Goal: Task Accomplishment & Management: Manage account settings

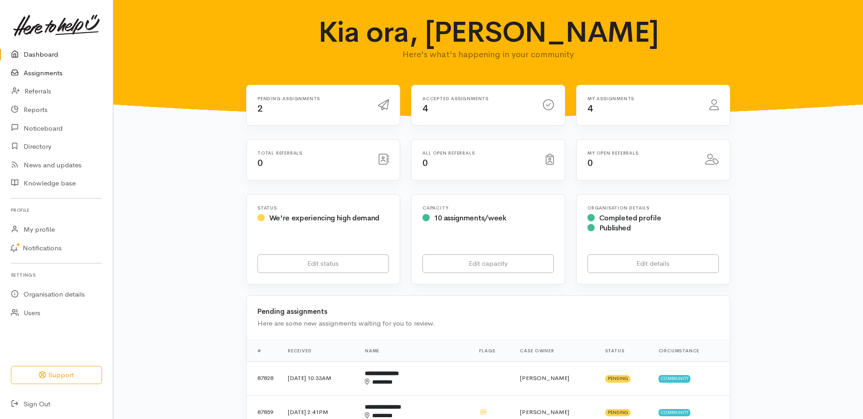
click at [55, 78] on link "Assignments" at bounding box center [56, 73] width 113 height 19
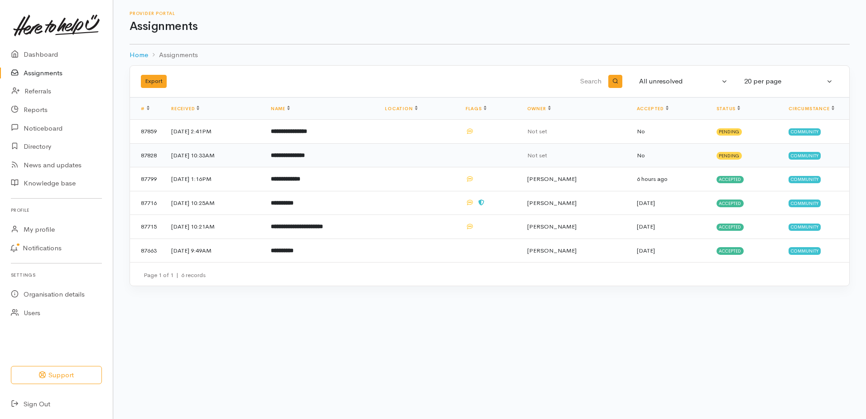
click at [305, 158] on b "**********" at bounding box center [288, 155] width 34 height 6
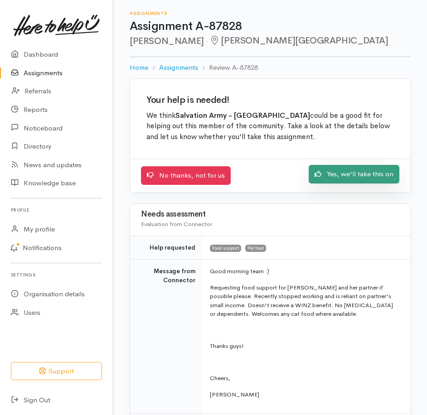
click at [316, 184] on link "Yes, we'll take this on" at bounding box center [354, 174] width 91 height 19
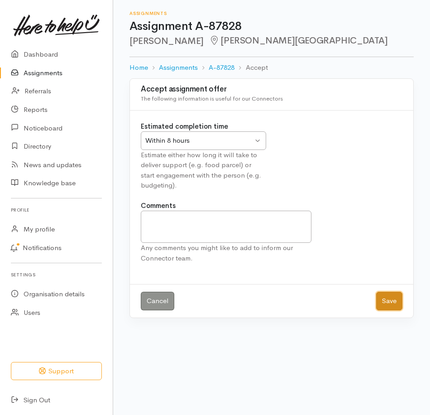
click at [386, 310] on button "Save" at bounding box center [390, 301] width 26 height 19
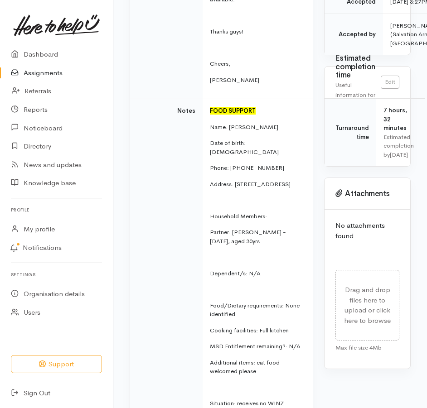
scroll to position [272, 0]
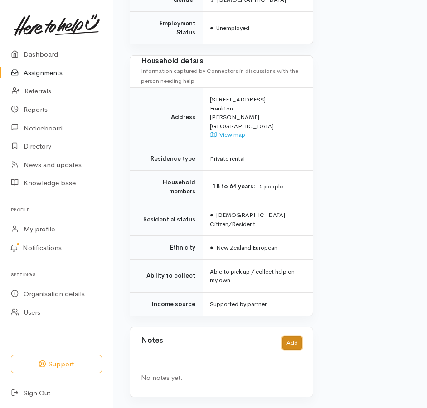
click at [288, 337] on button "Add" at bounding box center [291, 343] width 19 height 13
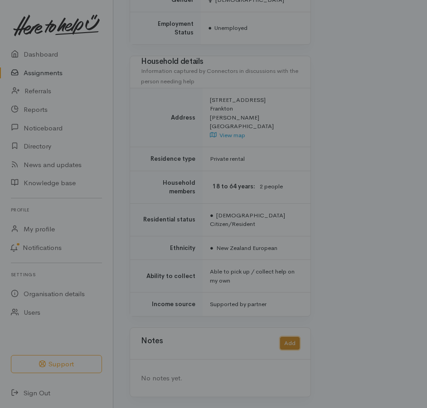
scroll to position [1061, 0]
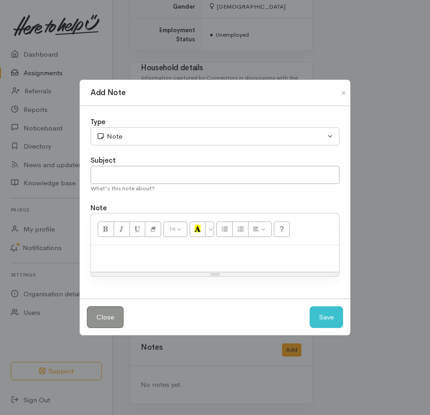
click at [140, 256] on p at bounding box center [215, 255] width 239 height 10
click at [324, 324] on button "Save" at bounding box center [327, 317] width 34 height 22
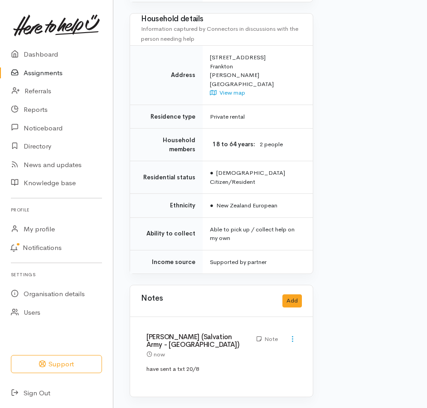
click at [44, 77] on link "Assignments" at bounding box center [56, 73] width 113 height 19
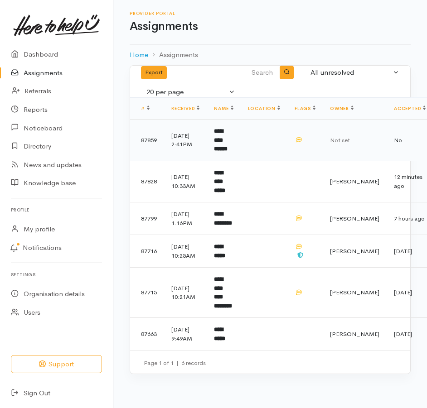
click at [227, 152] on b "**********" at bounding box center [221, 140] width 14 height 24
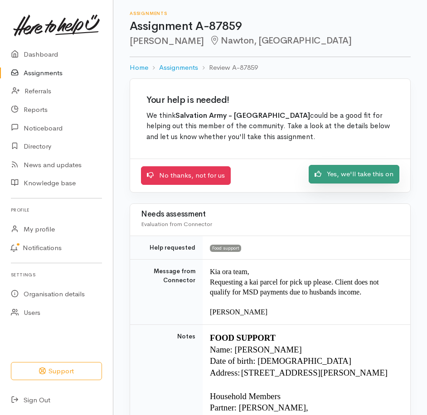
click at [340, 184] on link "Yes, we'll take this on" at bounding box center [354, 174] width 91 height 19
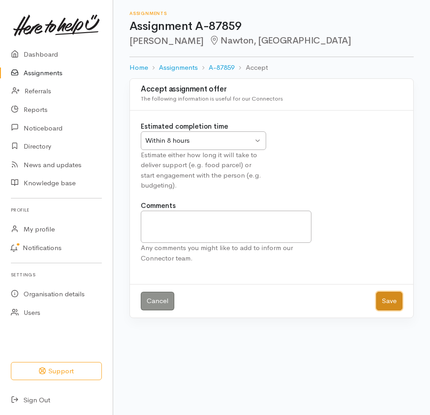
click at [382, 310] on button "Save" at bounding box center [390, 301] width 26 height 19
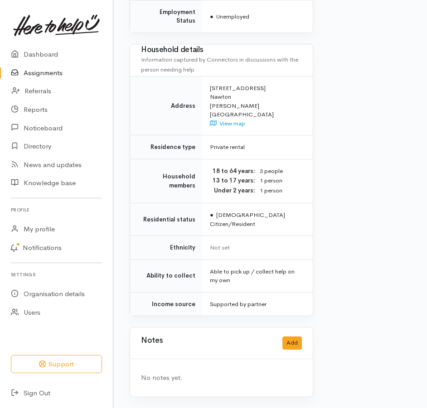
scroll to position [943, 0]
click at [292, 337] on button "Add" at bounding box center [291, 343] width 19 height 13
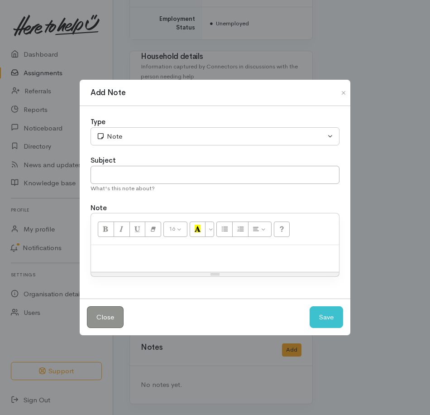
click at [142, 250] on div "16 8 9 10 11 12 14 18 24 36 Background Color Transparent Select #ffff00 Text Co…" at bounding box center [215, 245] width 249 height 64
click at [141, 260] on p at bounding box center [215, 255] width 239 height 10
click at [327, 327] on button "Save" at bounding box center [327, 317] width 34 height 22
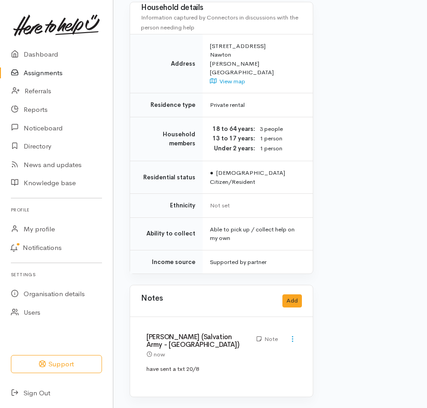
scroll to position [999, 0]
